Goal: Information Seeking & Learning: Check status

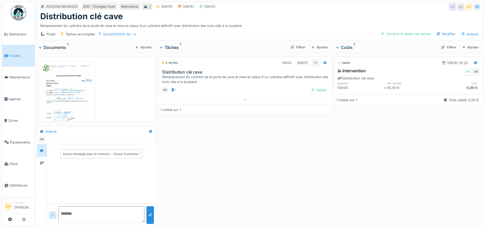
click at [71, 92] on img at bounding box center [67, 101] width 54 height 76
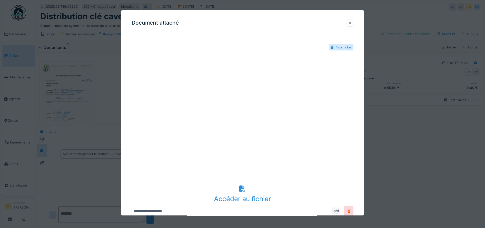
click at [351, 23] on div at bounding box center [349, 22] width 7 height 7
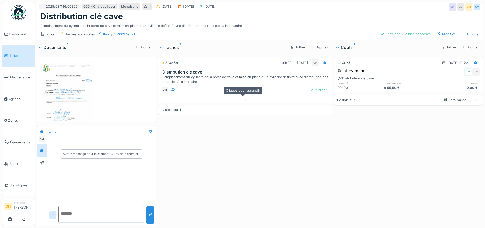
click at [242, 97] on div at bounding box center [245, 99] width 174 height 7
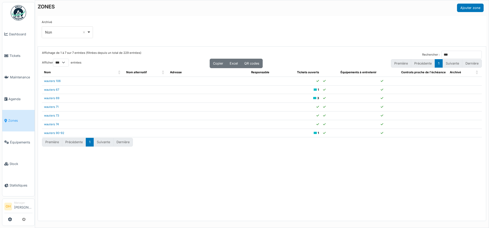
select select "***"
click at [7, 56] on icon at bounding box center [6, 56] width 4 height 4
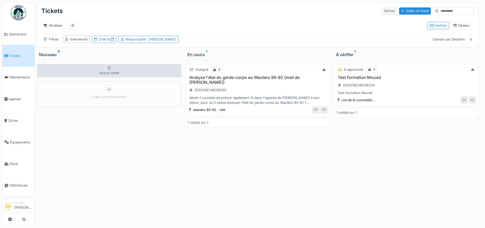
click at [381, 9] on div "Tâches" at bounding box center [389, 10] width 16 height 7
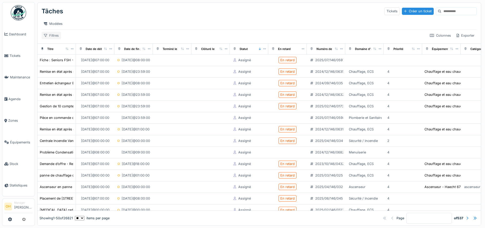
click at [47, 39] on div "Filtres" at bounding box center [51, 35] width 19 height 7
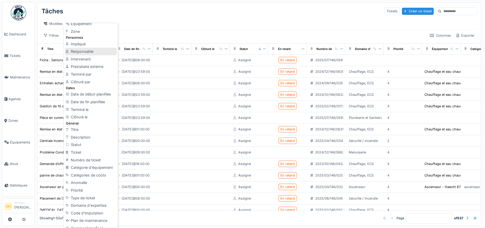
scroll to position [55, 0]
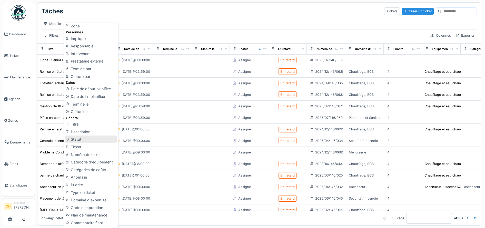
click at [75, 141] on div "Statut" at bounding box center [91, 140] width 52 height 8
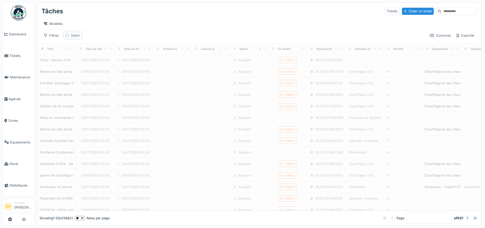
click at [70, 38] on div "Statut" at bounding box center [72, 35] width 19 height 7
click at [104, 64] on div at bounding box center [109, 65] width 12 height 10
click at [81, 54] on div "est" at bounding box center [83, 53] width 14 height 7
click at [142, 12] on div "Tâches Tickets Créer un ticket" at bounding box center [259, 11] width 435 height 13
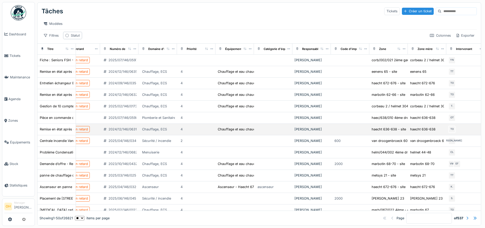
scroll to position [0, 220]
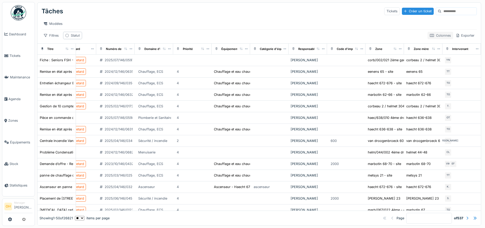
click at [428, 38] on div "Colonnes" at bounding box center [440, 35] width 26 height 7
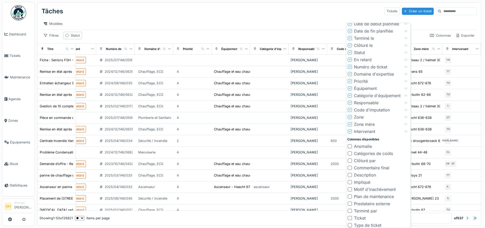
scroll to position [32, 0]
click at [349, 151] on div at bounding box center [350, 151] width 4 height 4
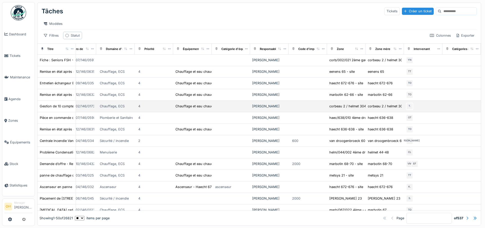
scroll to position [0, 0]
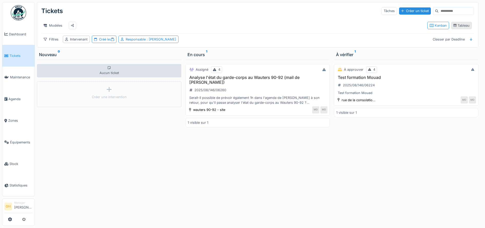
click at [461, 28] on div "Tableau" at bounding box center [461, 25] width 16 height 5
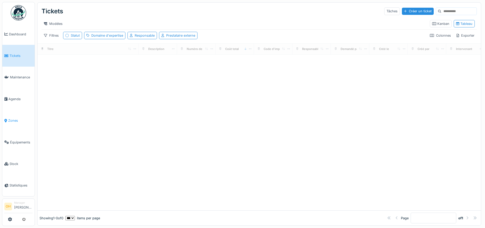
click at [14, 122] on link "Zones" at bounding box center [18, 121] width 32 height 22
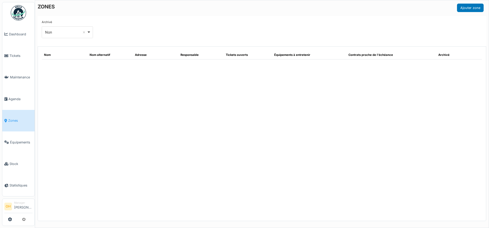
select select "***"
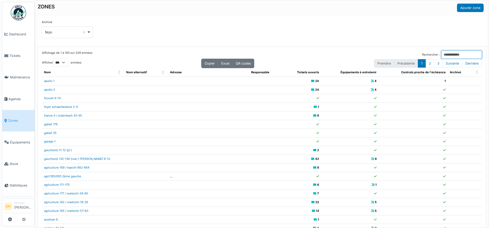
click at [442, 54] on input "Rechercher :" at bounding box center [462, 55] width 40 height 8
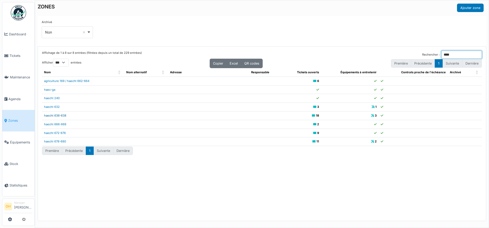
type input "****"
click at [64, 116] on link "haecht 636-638" at bounding box center [55, 116] width 22 height 4
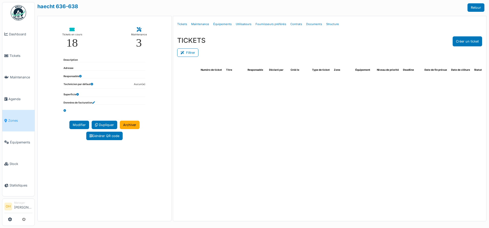
select select "***"
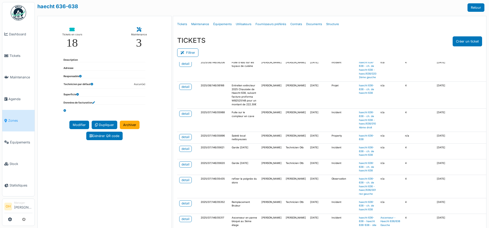
scroll to position [181, 0]
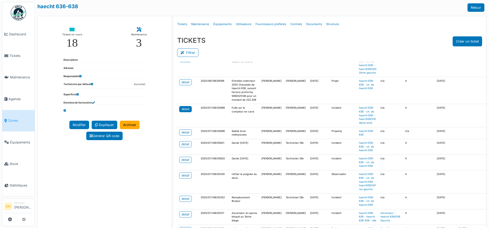
click at [184, 111] on div "detail" at bounding box center [186, 109] width 8 height 5
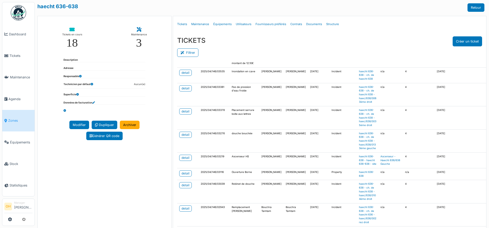
scroll to position [957, 0]
click at [184, 75] on div "detail" at bounding box center [186, 73] width 8 height 5
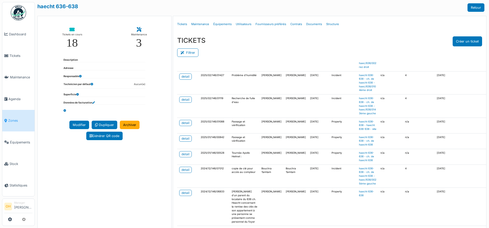
scroll to position [1787, 0]
click at [7, 49] on link "Tickets" at bounding box center [18, 56] width 32 height 22
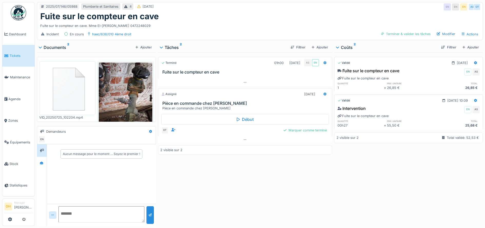
scroll to position [18, 0]
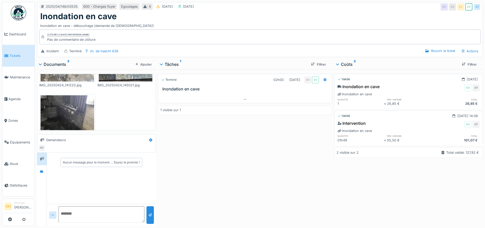
scroll to position [69, 0]
click at [66, 107] on img at bounding box center [67, 130] width 54 height 71
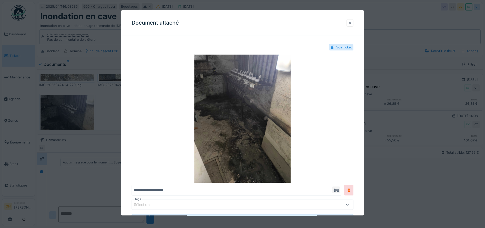
click at [351, 21] on div at bounding box center [350, 23] width 3 height 5
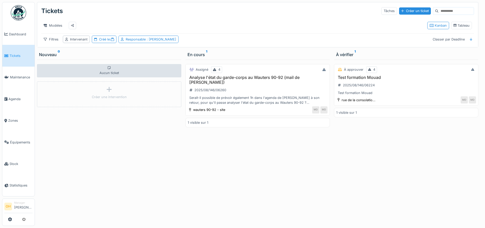
click at [459, 31] on div "Kanban Tableau" at bounding box center [449, 26] width 49 height 12
click at [459, 28] on div "Tableau" at bounding box center [461, 25] width 16 height 5
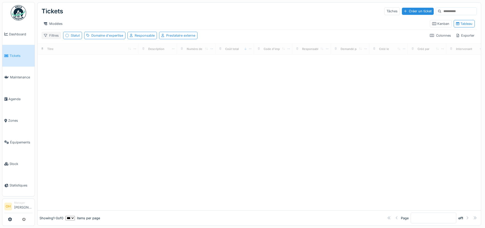
click at [52, 37] on div "Filtres" at bounding box center [51, 35] width 19 height 7
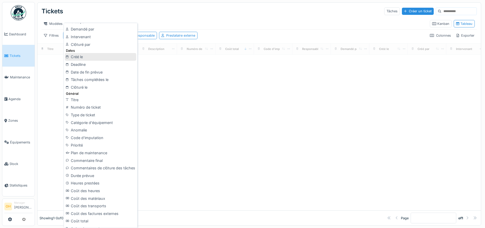
scroll to position [87, 0]
click at [87, 116] on div "Type de ticket" at bounding box center [100, 115] width 71 height 8
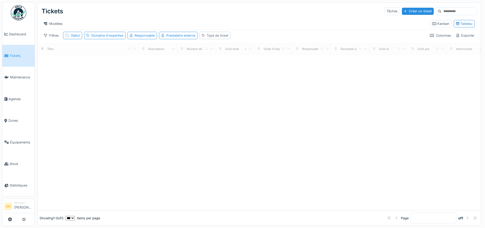
click at [213, 38] on div "Type de ticket" at bounding box center [218, 35] width 22 height 5
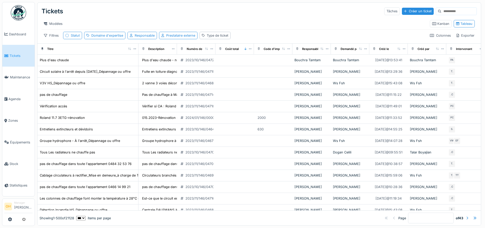
click at [262, 39] on div "Filtres Statut Domaine d'expertise Responsable Prestataire externe Type de tick…" at bounding box center [259, 35] width 435 height 7
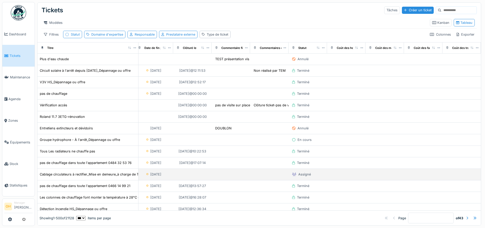
scroll to position [1, 129]
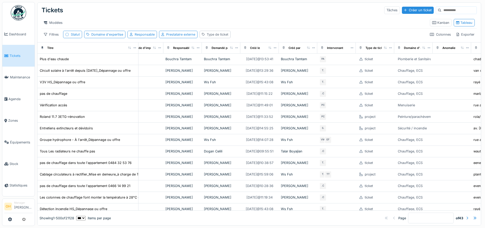
click at [217, 37] on div "Type de ticket" at bounding box center [218, 34] width 22 height 5
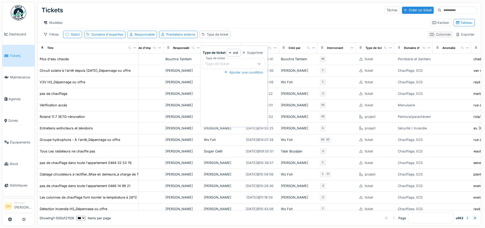
click at [432, 37] on div "Colonnes" at bounding box center [440, 34] width 26 height 7
click at [302, 36] on div "Filtres Statut Domaine d'expertise Responsable Prestataire externe Type de tick…" at bounding box center [259, 34] width 435 height 7
click at [430, 36] on icon at bounding box center [432, 34] width 4 height 3
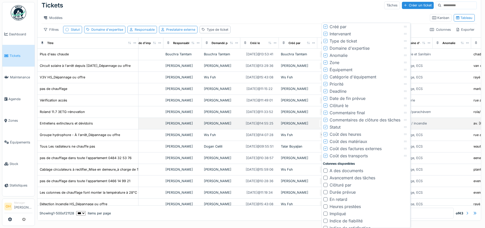
scroll to position [132, 0]
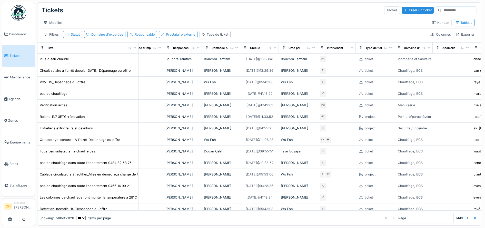
click at [140, 32] on div "Responsable" at bounding box center [145, 34] width 20 height 5
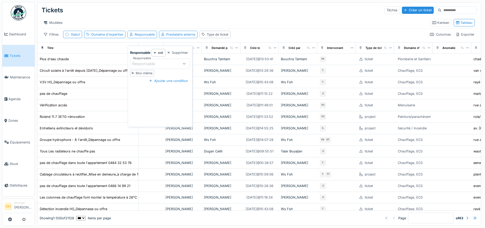
click at [174, 61] on div "Responsable" at bounding box center [155, 64] width 46 height 6
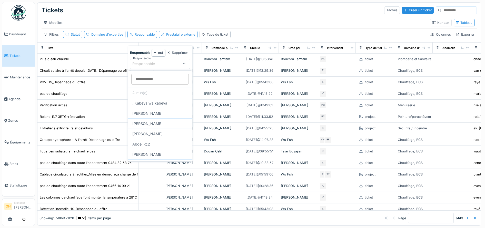
scroll to position [0, 0]
type input "*****"
click at [146, 103] on div "[PERSON_NAME]" at bounding box center [160, 103] width 64 height 10
type input "****"
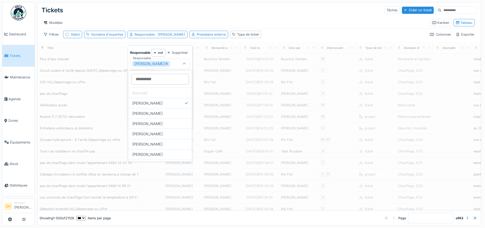
click at [157, 25] on div "Modèles" at bounding box center [234, 22] width 384 height 7
click at [295, 35] on div "Tickets Tâches Créer un ticket Modèles Kanban Tableau Filtres Statut Domaine d'…" at bounding box center [258, 22] width 443 height 41
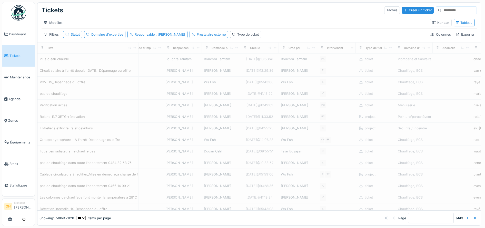
click at [73, 37] on div "Statut" at bounding box center [75, 34] width 9 height 5
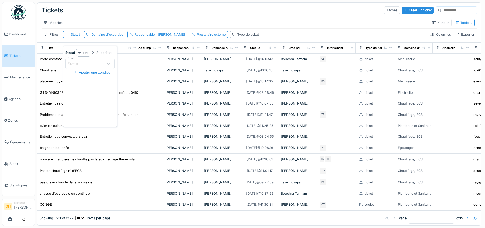
click at [107, 63] on icon at bounding box center [108, 63] width 3 height 3
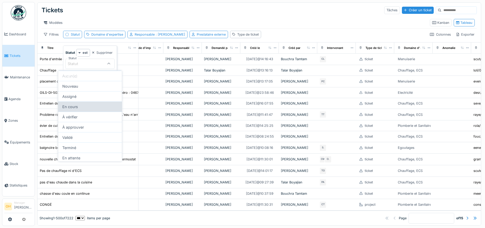
click at [75, 107] on div "En cours" at bounding box center [90, 106] width 64 height 10
type input "*******"
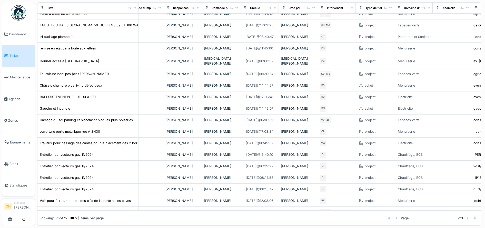
scroll to position [0, 129]
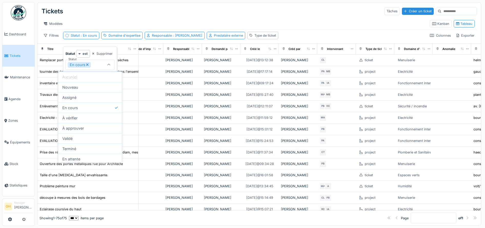
click at [86, 63] on icon at bounding box center [87, 65] width 3 height 4
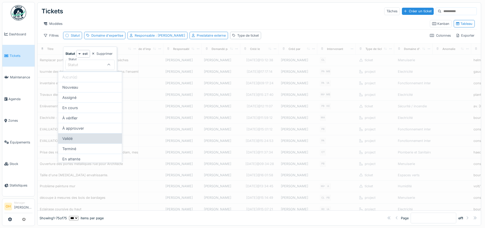
click at [71, 135] on div "Validé" at bounding box center [90, 138] width 64 height 10
type input "**********"
click at [194, 22] on div "Modèles" at bounding box center [234, 23] width 384 height 7
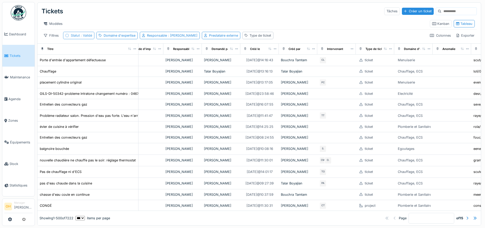
click at [80, 36] on span ": Validé" at bounding box center [86, 36] width 12 height 4
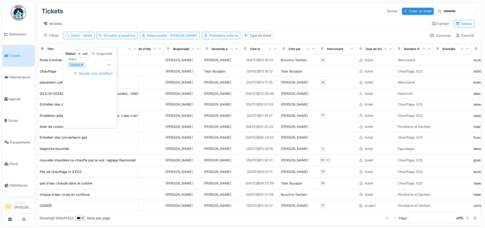
click at [149, 21] on div "Modèles" at bounding box center [234, 23] width 384 height 7
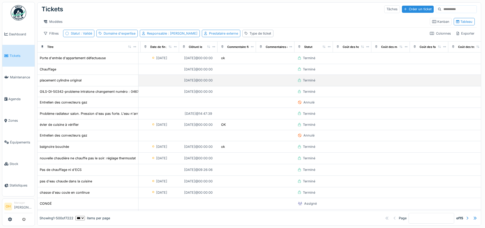
scroll to position [2, 667]
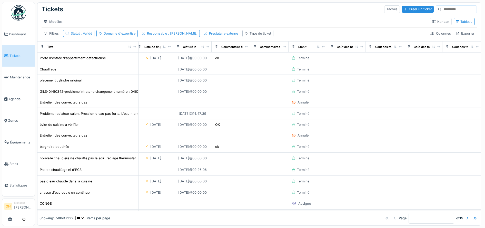
click at [86, 34] on span ": Validé" at bounding box center [86, 34] width 12 height 4
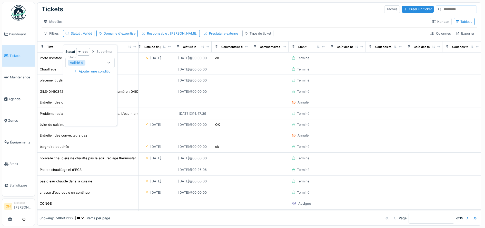
click at [83, 62] on icon at bounding box center [82, 63] width 2 height 2
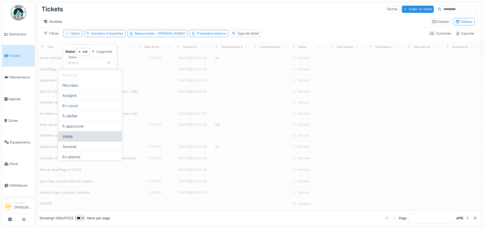
scroll to position [0, 0]
click at [73, 137] on div "Validé" at bounding box center [90, 136] width 64 height 10
type input "**********"
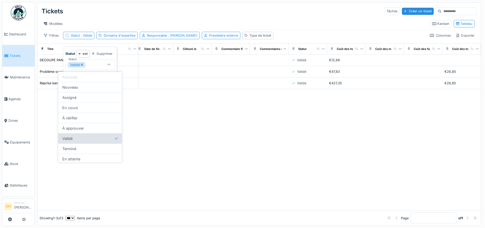
scroll to position [0, 667]
